Goal: Task Accomplishment & Management: Use online tool/utility

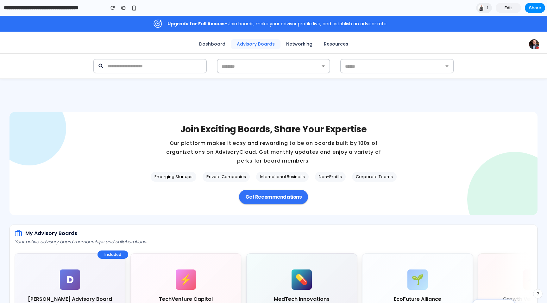
click at [506, 7] on span "Edit" at bounding box center [508, 8] width 8 height 6
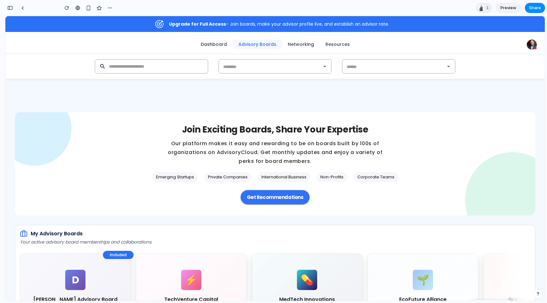
scroll to position [3819, 0]
click at [11, 9] on div "button" at bounding box center [10, 8] width 6 height 4
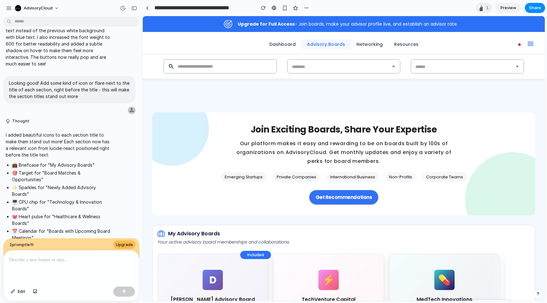
scroll to position [0, 0]
click at [59, 258] on p at bounding box center [71, 260] width 124 height 8
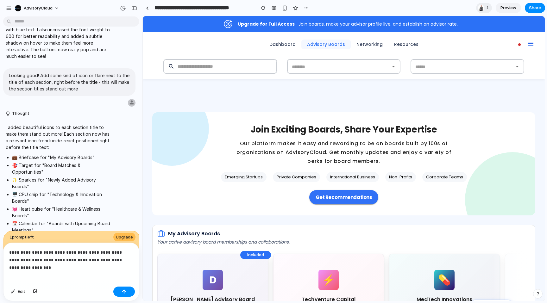
scroll to position [2027, 0]
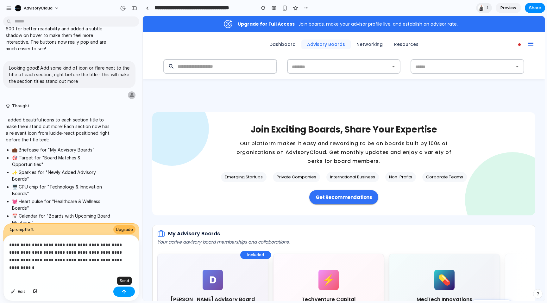
click at [123, 292] on div "button" at bounding box center [124, 291] width 4 height 4
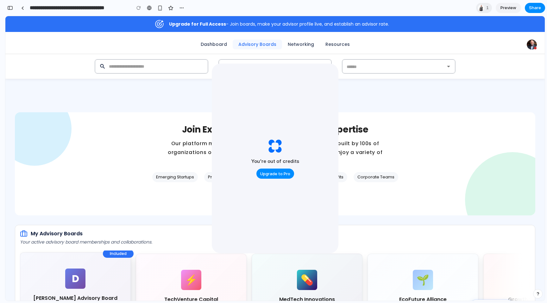
scroll to position [3898, 0]
click at [13, 9] on div "button" at bounding box center [10, 8] width 6 height 4
